Goal: Information Seeking & Learning: Check status

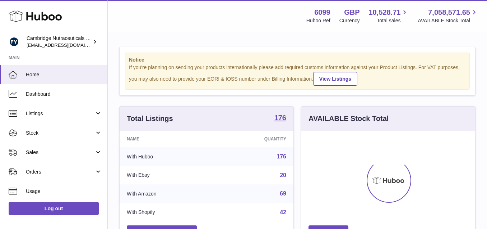
scroll to position [112, 174]
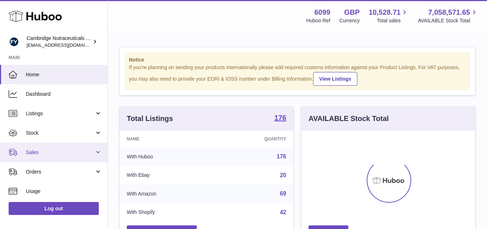
click at [45, 151] on span "Sales" at bounding box center [60, 152] width 69 height 7
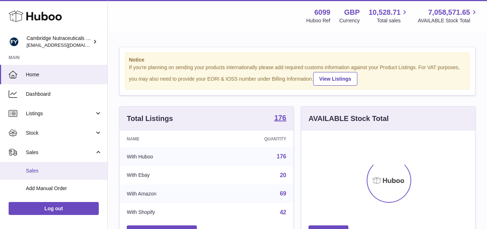
click at [45, 175] on link "Sales" at bounding box center [53, 171] width 107 height 18
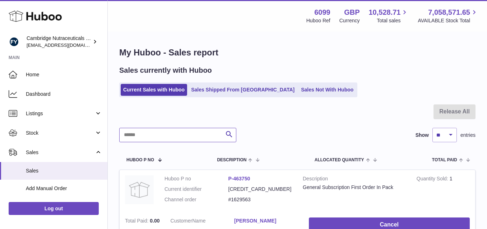
click at [165, 130] on input "text" at bounding box center [177, 135] width 117 height 14
type input "********"
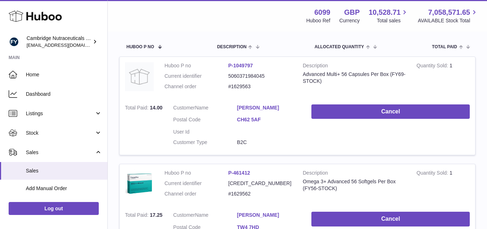
scroll to position [59, 0]
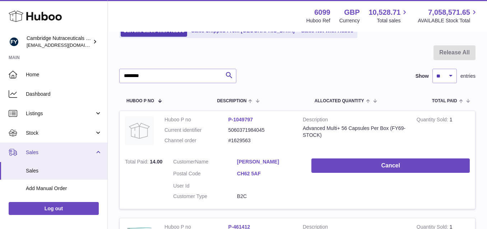
click at [46, 150] on span "Sales" at bounding box center [60, 152] width 69 height 7
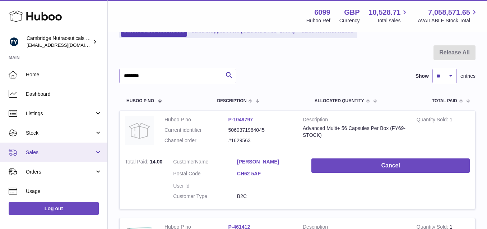
click at [56, 156] on link "Sales" at bounding box center [53, 151] width 107 height 19
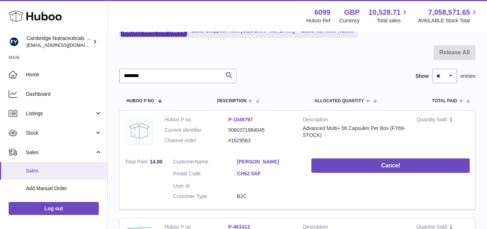
click at [46, 168] on span "Sales" at bounding box center [64, 170] width 76 height 7
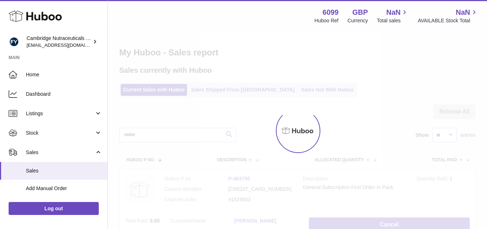
click at [48, 138] on link "Stock" at bounding box center [53, 132] width 107 height 19
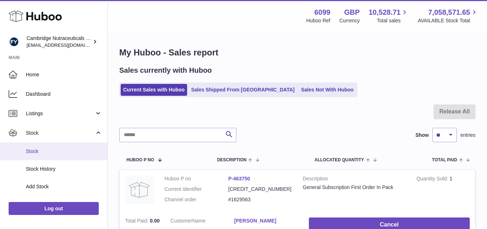
click at [41, 150] on span "Stock" at bounding box center [64, 151] width 76 height 7
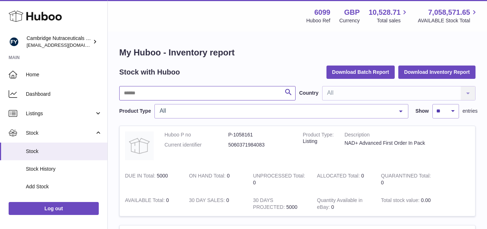
click at [166, 94] on input "text" at bounding box center [207, 93] width 176 height 14
click at [257, 93] on input "********" at bounding box center [207, 93] width 176 height 14
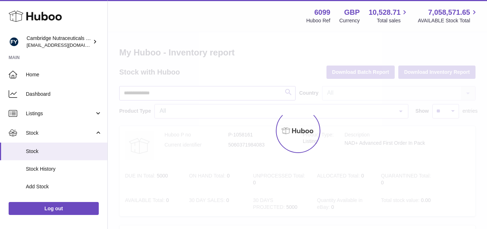
type input "**********"
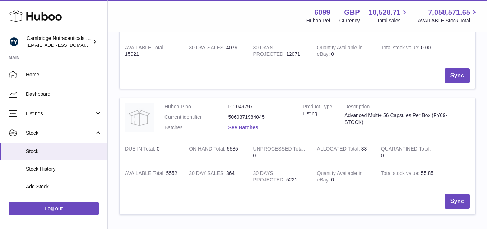
scroll to position [289, 0]
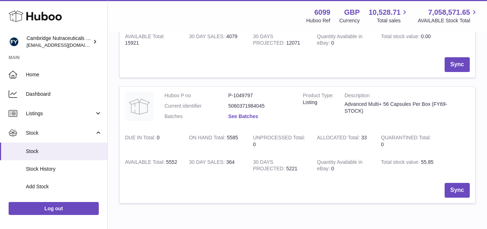
click at [241, 119] on link "See Batches" at bounding box center [244, 116] width 30 height 6
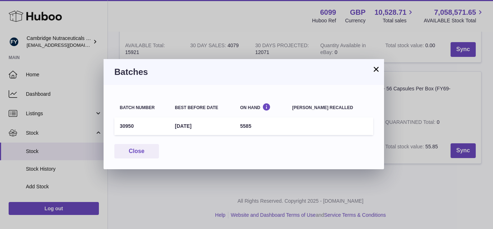
click at [378, 72] on button "×" at bounding box center [375, 69] width 9 height 9
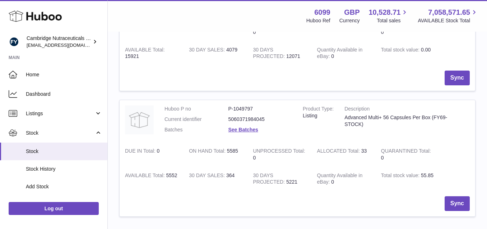
scroll to position [275, 0]
